Goal: Check status: Check status

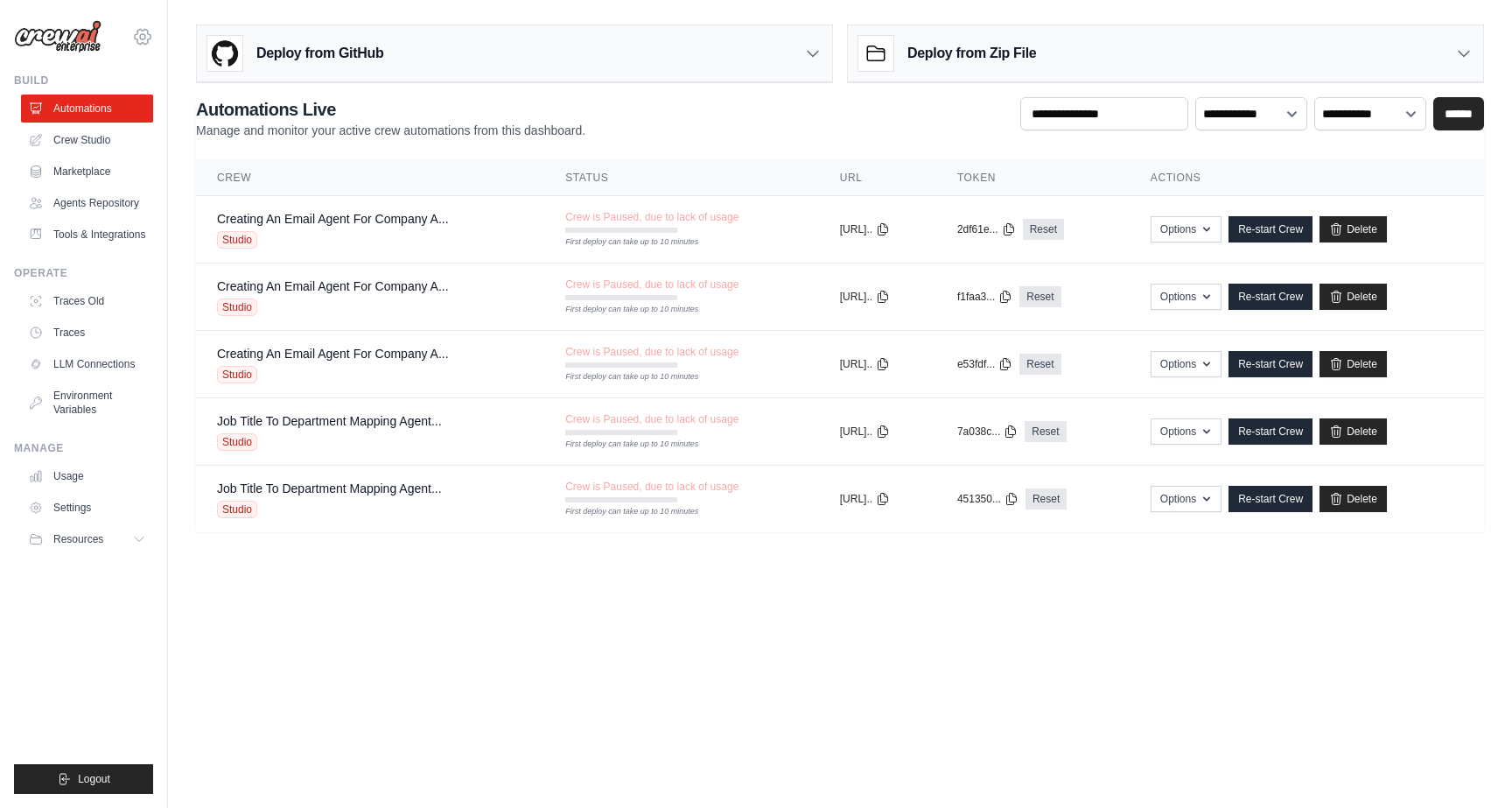
click at [146, 43] on icon at bounding box center [143, 36] width 16 height 15
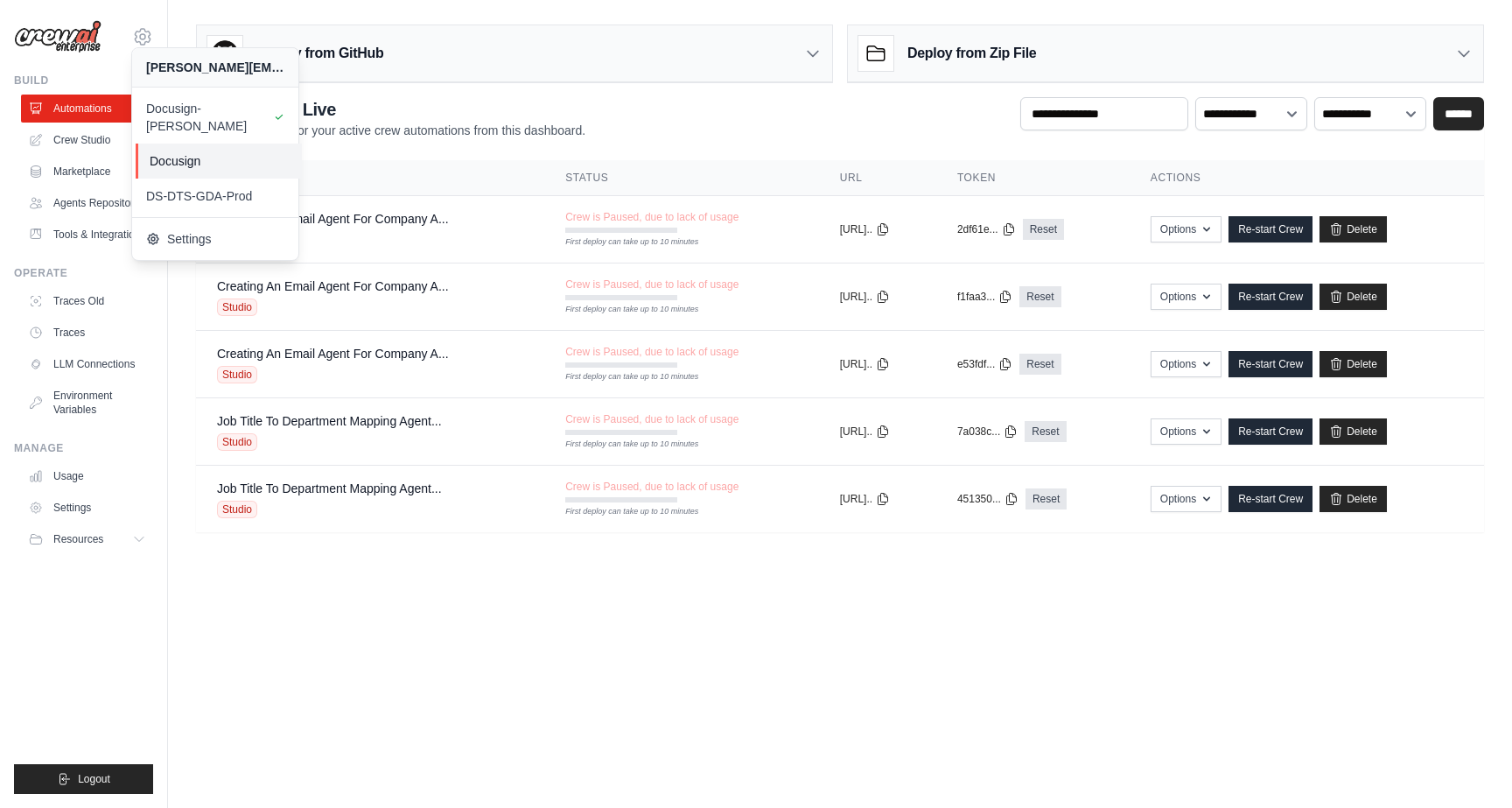
click at [184, 153] on span "Docusign" at bounding box center [219, 161] width 138 height 18
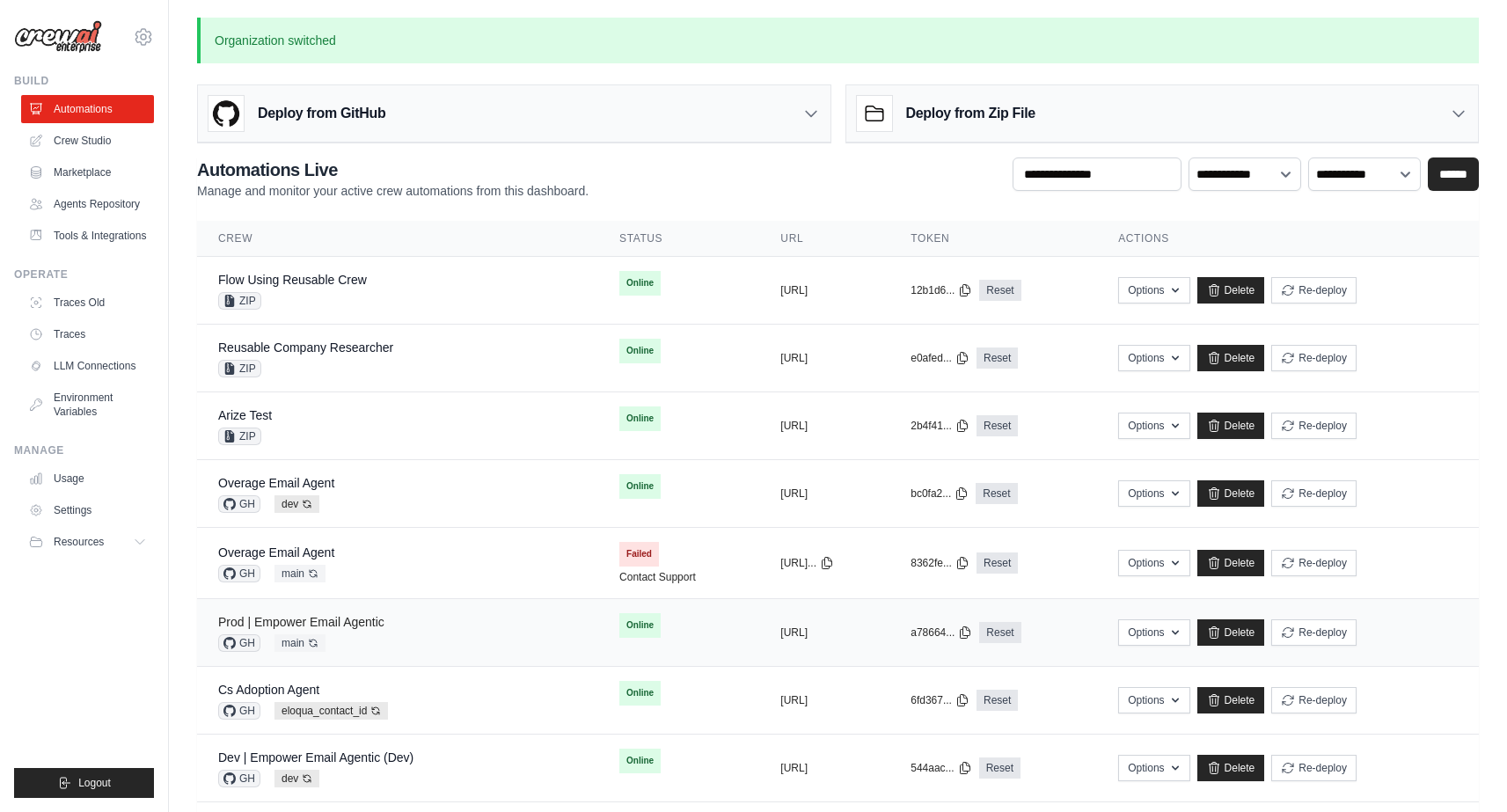
click at [368, 615] on link "Prod | Empower Email Agentic" at bounding box center [301, 622] width 167 height 14
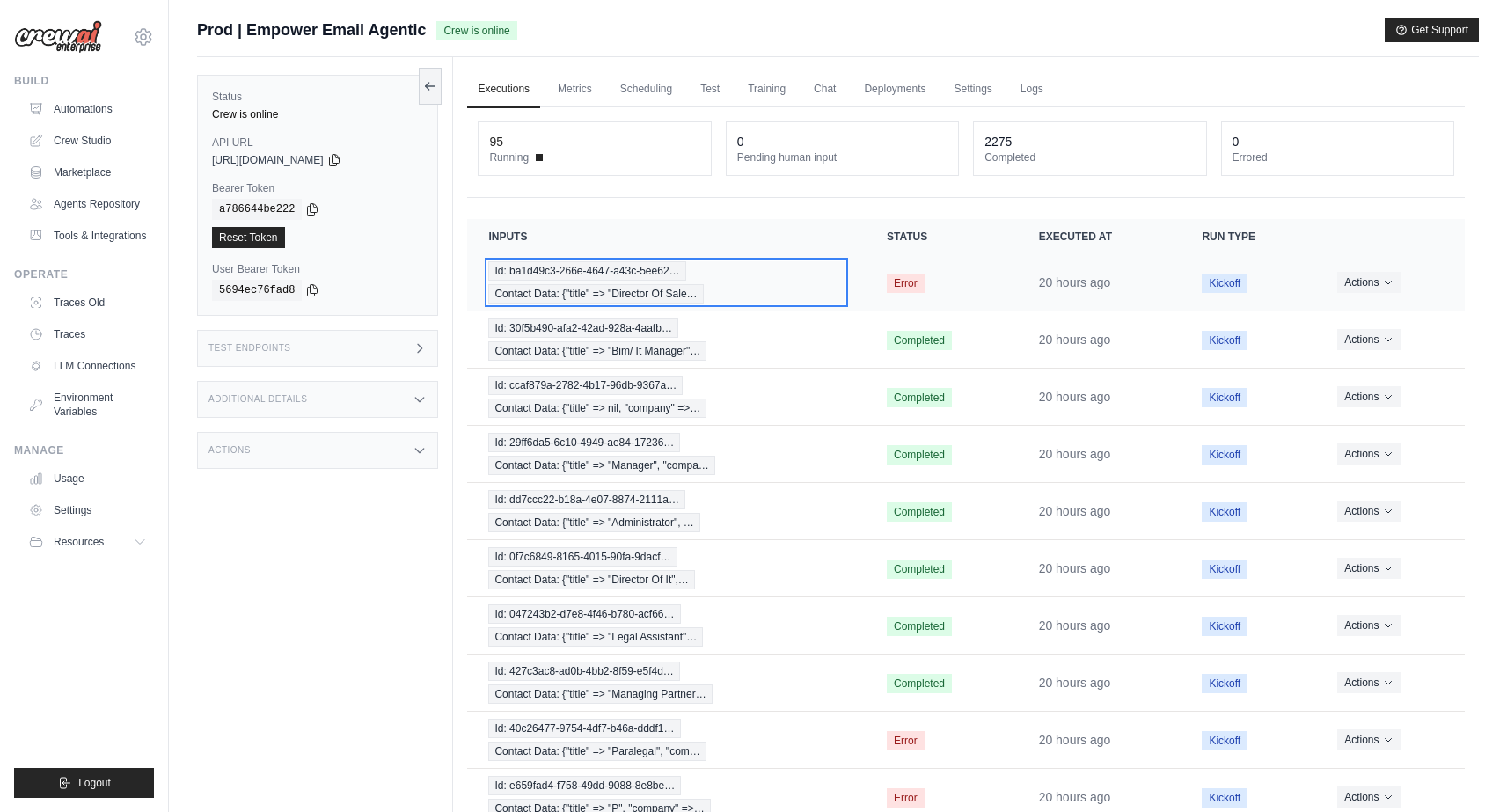
click at [531, 279] on span "Id: ba1d49c3-266e-4647-a43c-5ee62…" at bounding box center [587, 271] width 197 height 20
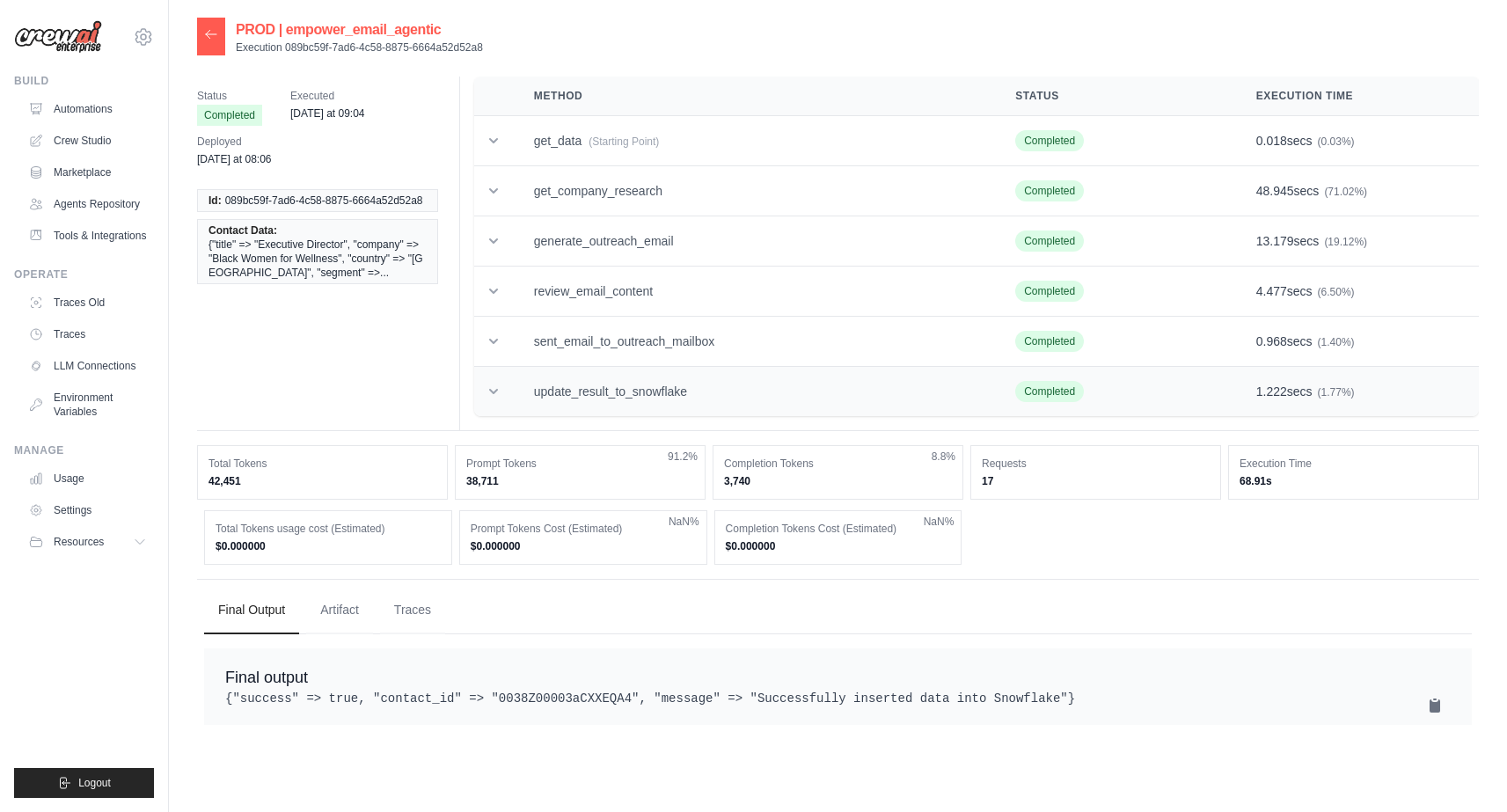
click at [491, 397] on icon at bounding box center [494, 391] width 18 height 18
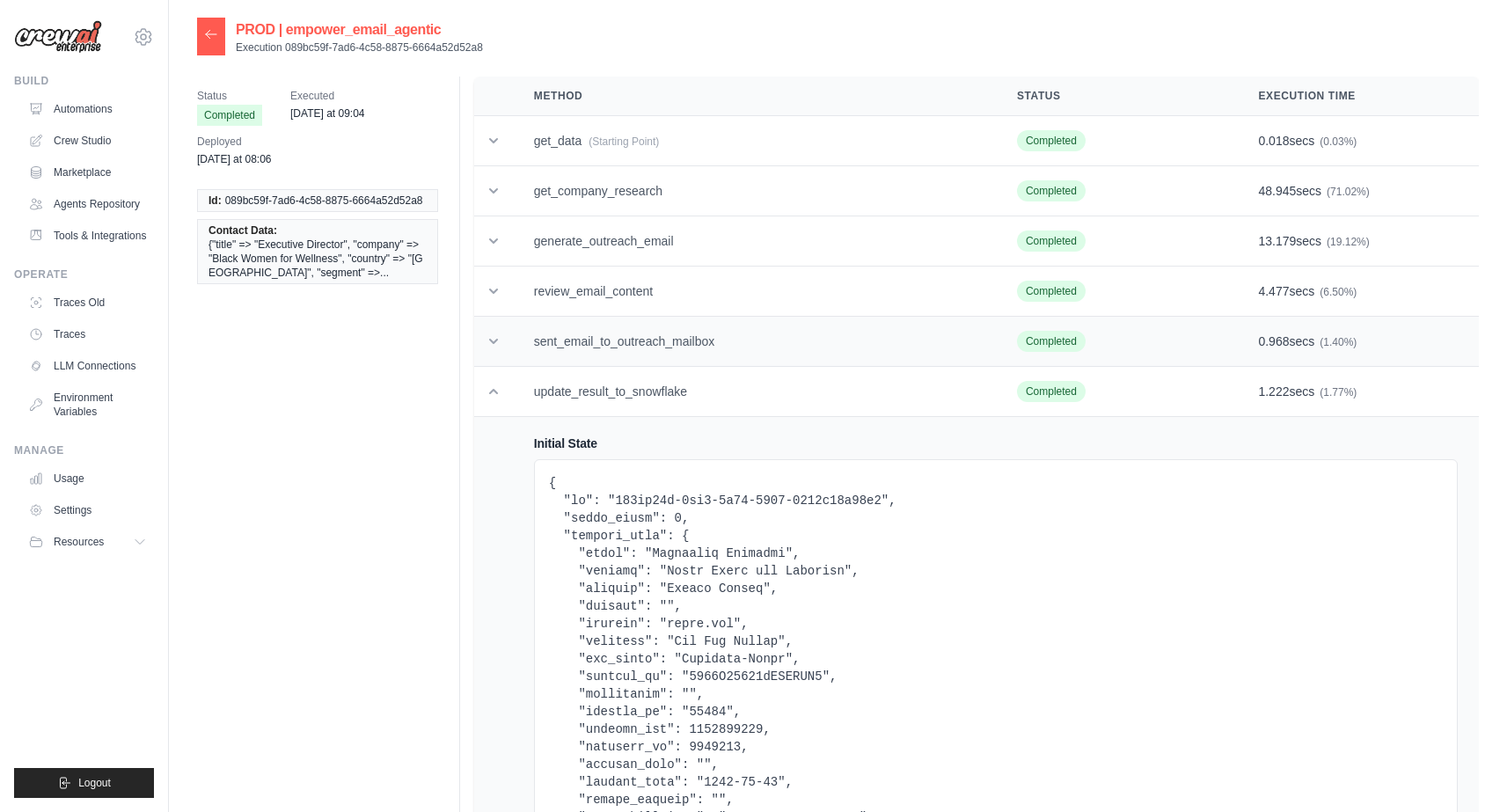
click at [493, 343] on icon at bounding box center [494, 341] width 9 height 5
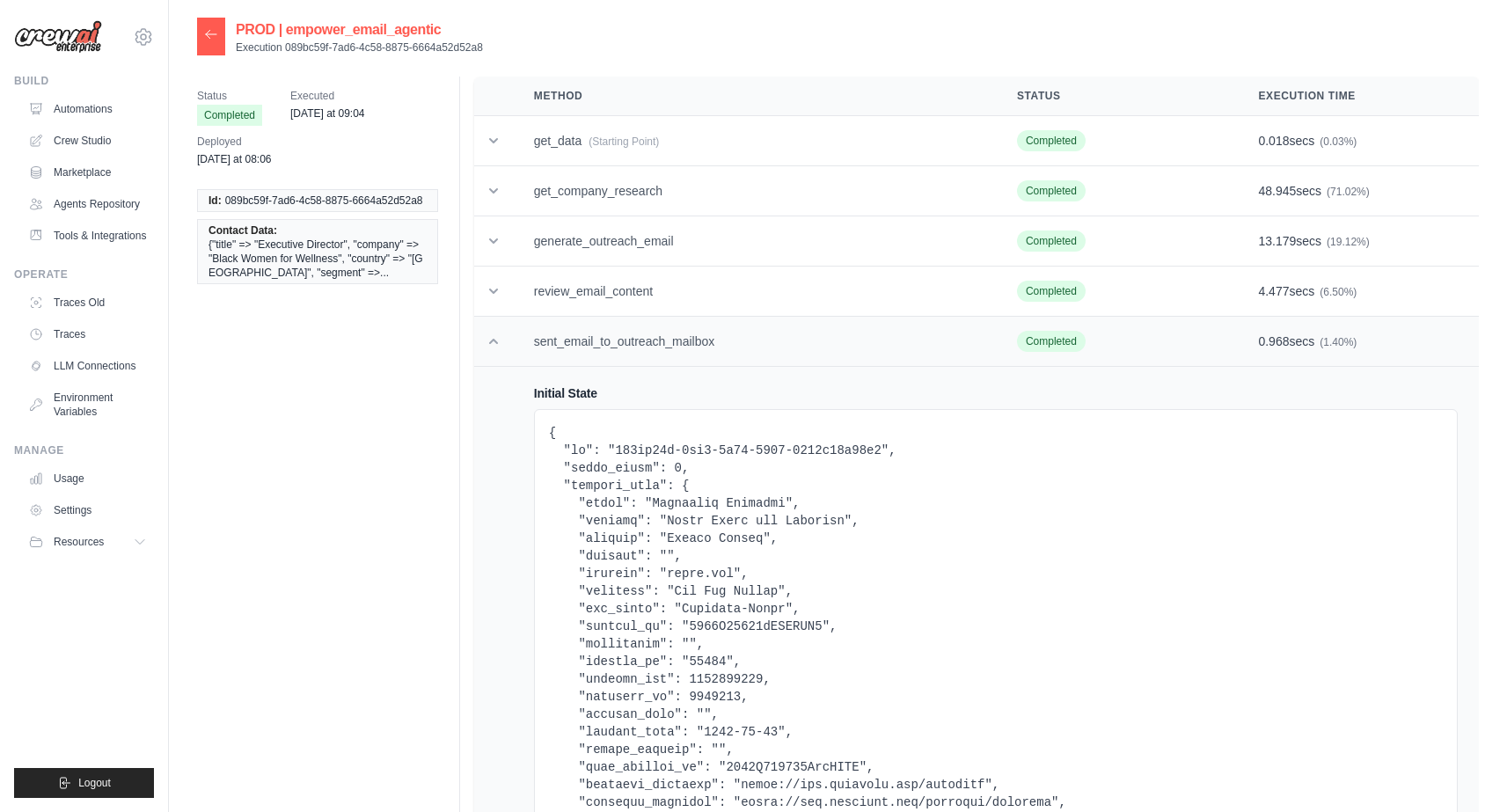
click at [500, 346] on icon at bounding box center [494, 341] width 18 height 18
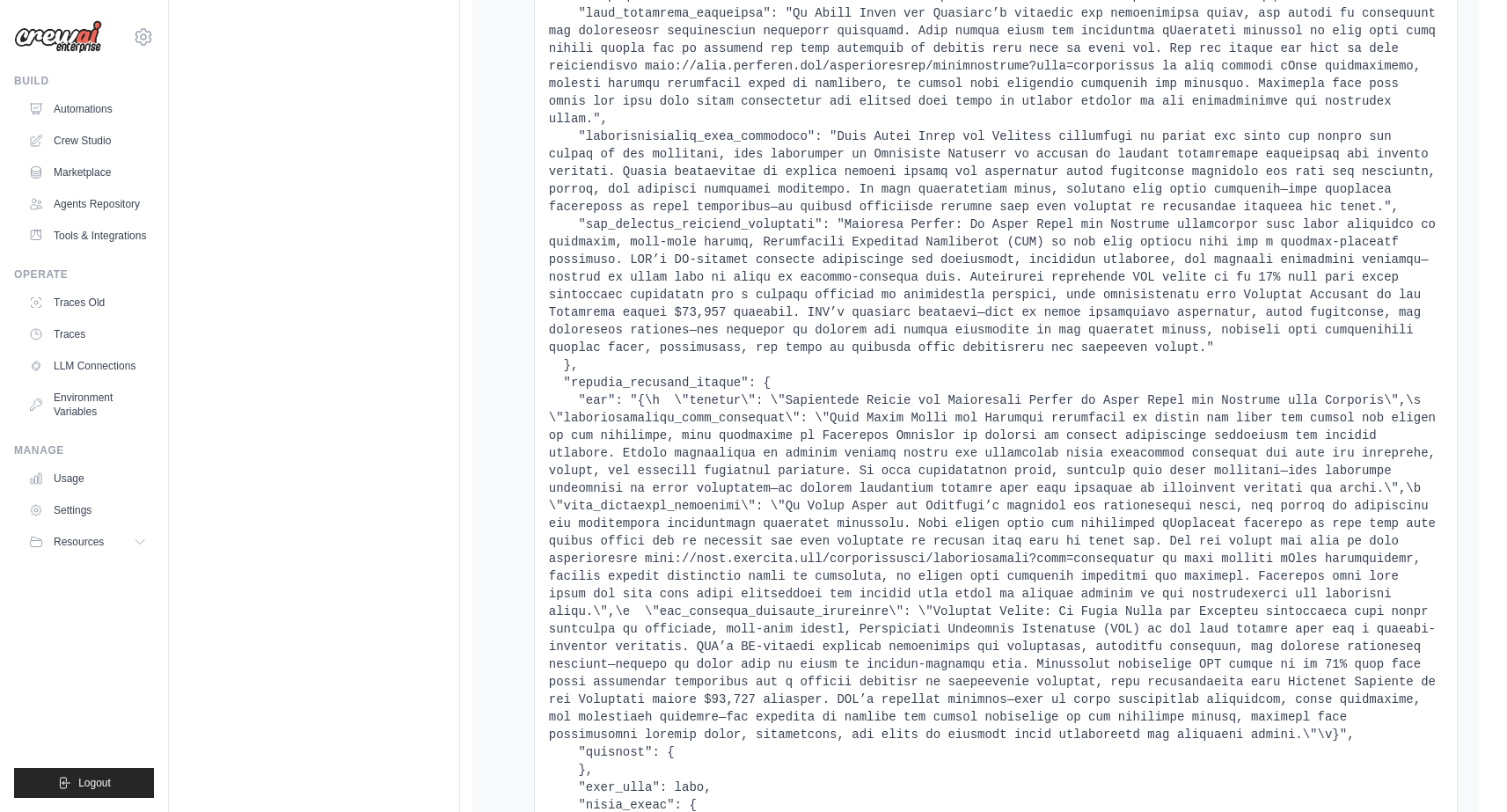
scroll to position [1418, 0]
